Goal: Task Accomplishment & Management: Complete application form

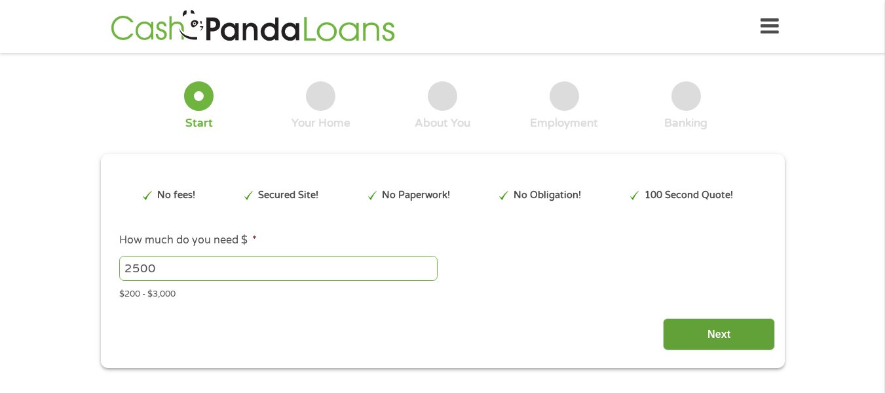
click at [746, 323] on input "Next" at bounding box center [719, 334] width 112 height 32
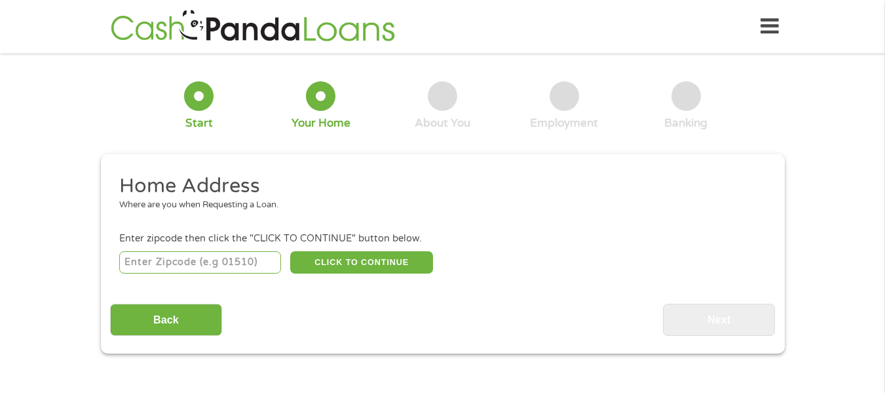
click at [178, 261] on input "number" at bounding box center [200, 262] width 162 height 22
type input "32955"
select select "[US_STATE]"
click at [383, 256] on button "CLICK TO CONTINUE" at bounding box center [361, 262] width 143 height 22
type input "32955"
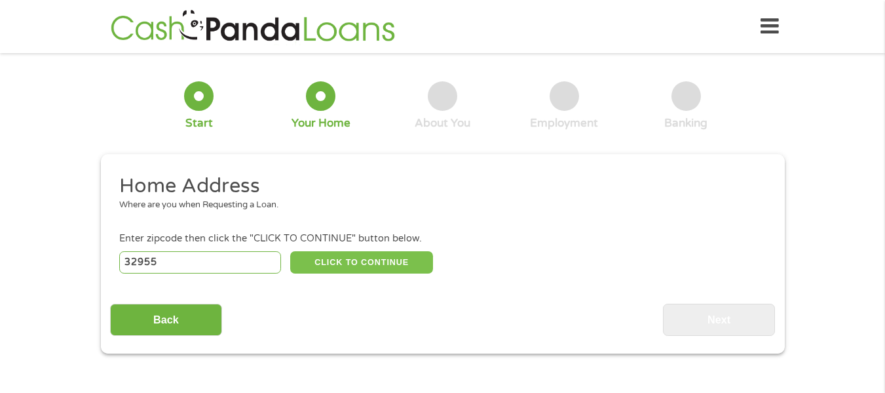
type input "Rockledge"
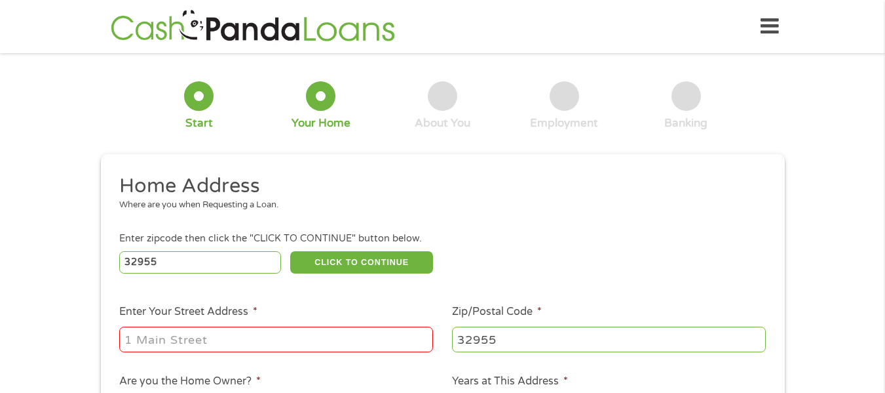
click at [243, 337] on input "Enter Your Street Address *" at bounding box center [276, 338] width 314 height 25
type input "[STREET_ADDRESS]"
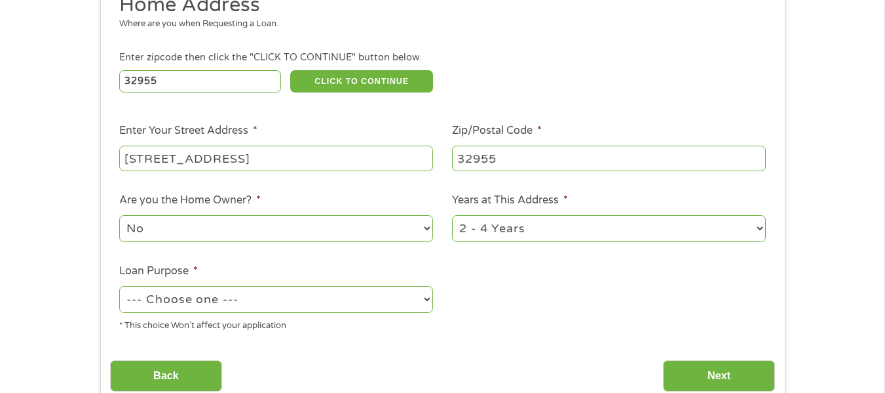
scroll to position [184, 0]
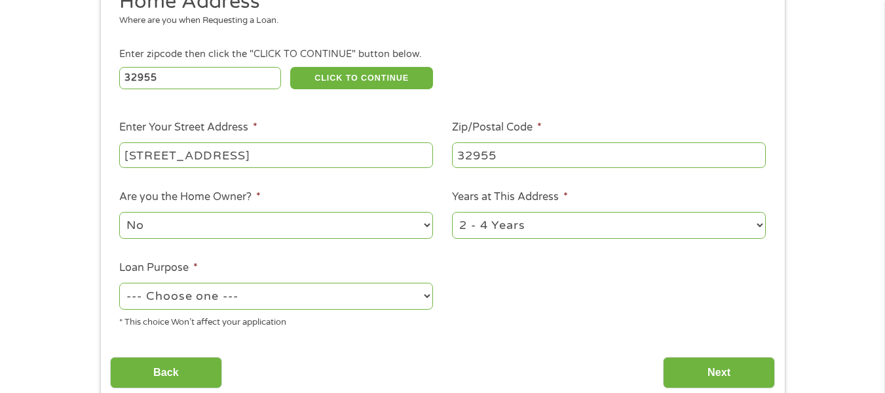
click at [417, 293] on select "--- Choose one --- Pay Bills Debt Consolidation Home Improvement Major Purchase…" at bounding box center [276, 295] width 314 height 27
select select "other"
click at [119, 282] on select "--- Choose one --- Pay Bills Debt Consolidation Home Improvement Major Purchase…" at bounding box center [276, 295] width 314 height 27
click at [709, 375] on input "Next" at bounding box center [719, 372] width 112 height 32
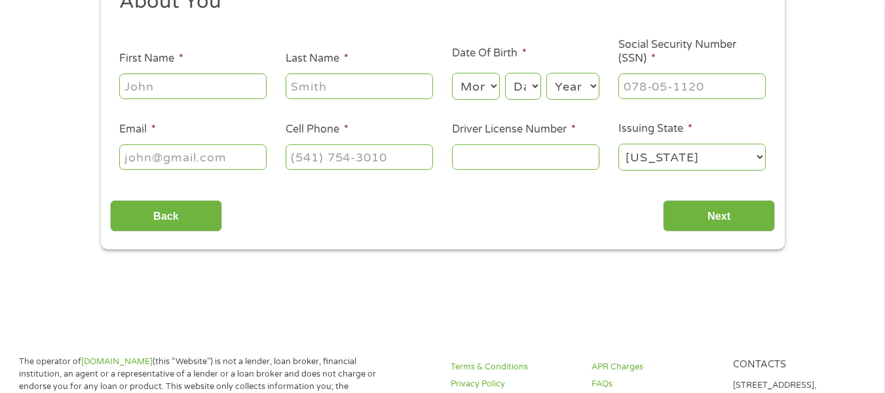
scroll to position [0, 0]
